Goal: Task Accomplishment & Management: Complete application form

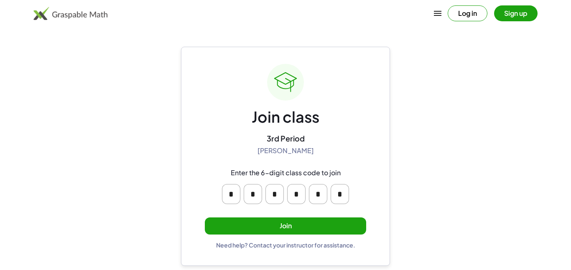
click at [258, 208] on div "* * * * * *" at bounding box center [285, 194] width 161 height 33
click at [286, 232] on button "Join" at bounding box center [285, 226] width 161 height 17
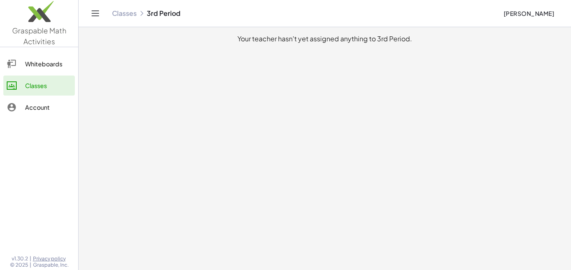
click at [23, 69] on div at bounding box center [16, 64] width 18 height 10
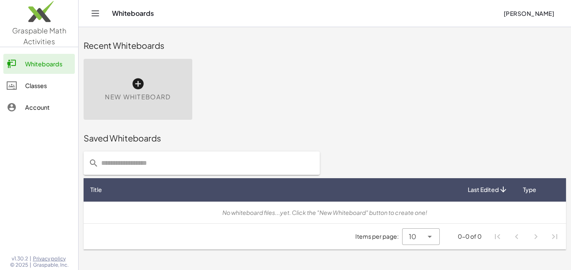
click at [36, 91] on link "Classes" at bounding box center [38, 86] width 71 height 20
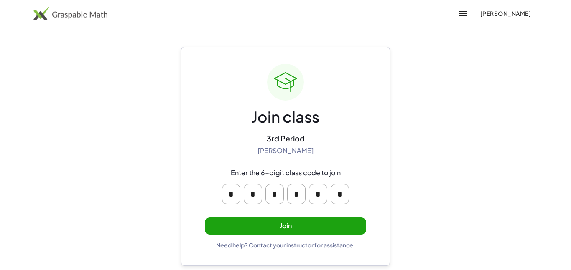
click at [235, 189] on input "*" at bounding box center [231, 194] width 18 height 20
type input "*"
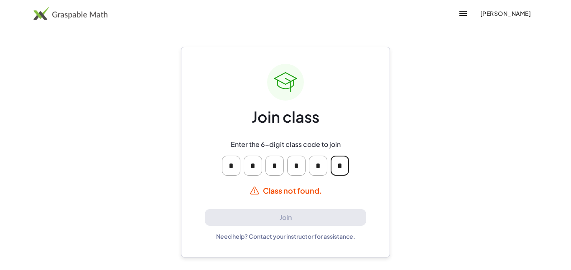
click at [255, 168] on input "*" at bounding box center [253, 166] width 18 height 20
type input "*"
click at [274, 168] on input "*" at bounding box center [274, 166] width 18 height 20
type input "*"
click at [302, 166] on input "*" at bounding box center [296, 166] width 18 height 20
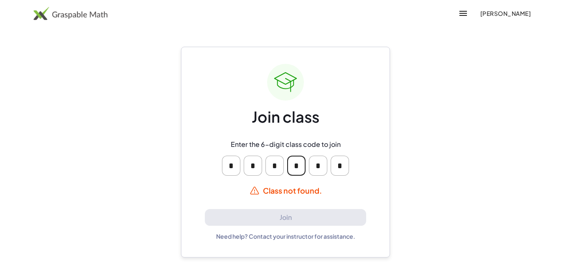
type input "*"
click at [323, 171] on input "*" at bounding box center [318, 166] width 18 height 20
type input "*"
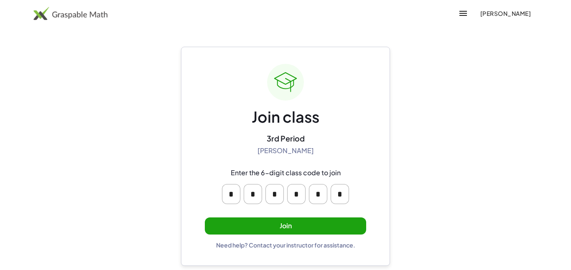
click at [337, 234] on button "Join" at bounding box center [285, 226] width 161 height 17
